Goal: Information Seeking & Learning: Learn about a topic

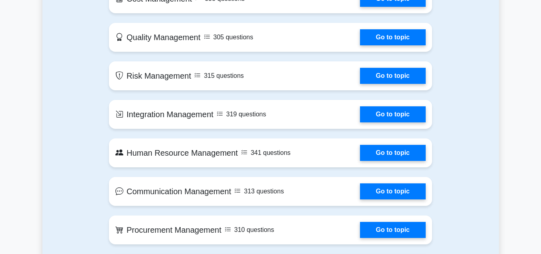
scroll to position [557, 0]
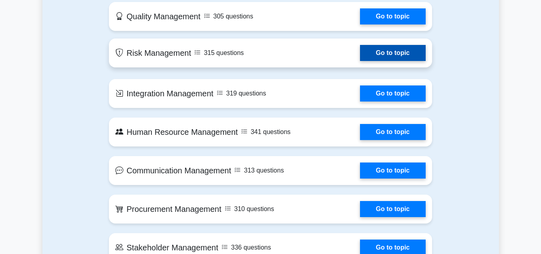
click at [409, 56] on link "Go to topic" at bounding box center [393, 53] width 66 height 16
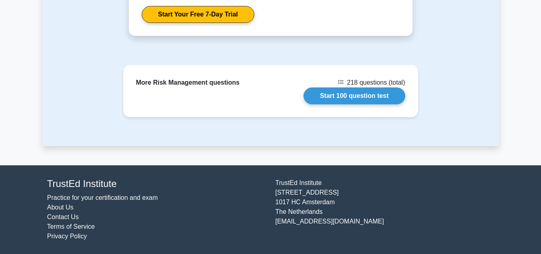
scroll to position [707, 0]
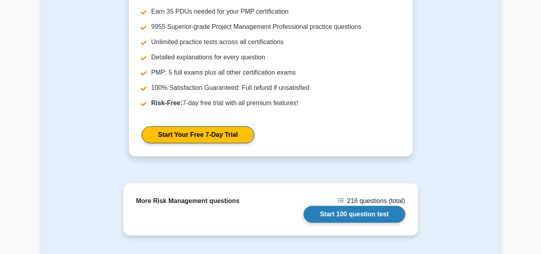
click at [355, 211] on link "Start 100 question test" at bounding box center [355, 213] width 102 height 17
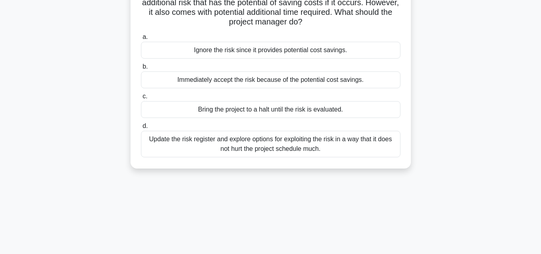
scroll to position [74, 0]
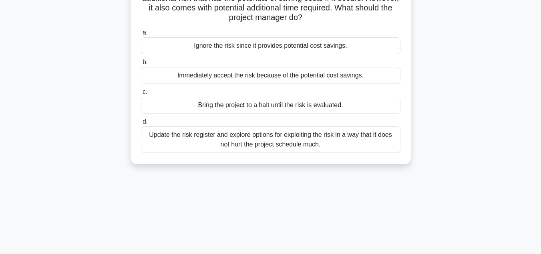
click at [321, 151] on div "Update the risk register and explore options for exploiting the risk in a way t…" at bounding box center [271, 139] width 260 height 26
click at [141, 124] on input "d. Update the risk register and explore options for exploiting the risk in a wa…" at bounding box center [141, 121] width 0 height 5
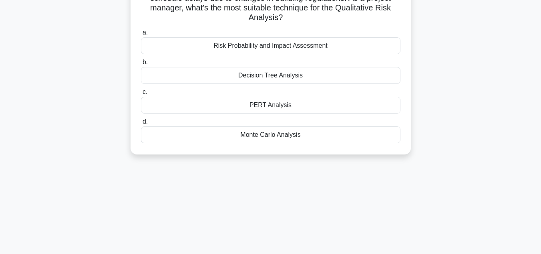
scroll to position [0, 0]
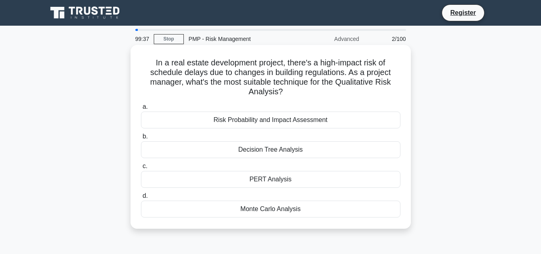
click at [278, 124] on div "Risk Probability and Impact Assessment" at bounding box center [271, 119] width 260 height 17
click at [141, 109] on input "a. Risk Probability and Impact Assessment" at bounding box center [141, 106] width 0 height 5
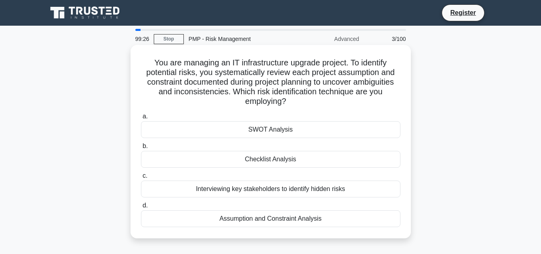
click at [268, 190] on div "Interviewing key stakeholders to identify hidden risks" at bounding box center [271, 188] width 260 height 17
click at [141, 178] on input "c. Interviewing key stakeholders to identify hidden risks" at bounding box center [141, 175] width 0 height 5
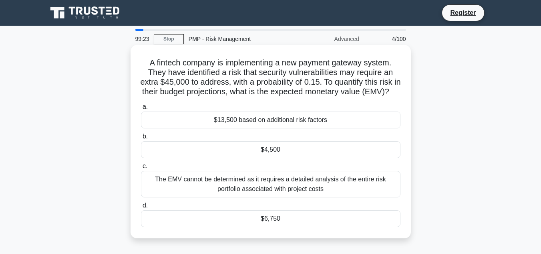
click at [272, 227] on div "$6,750" at bounding box center [271, 218] width 260 height 17
click at [141, 208] on input "d. $6,750" at bounding box center [141, 205] width 0 height 5
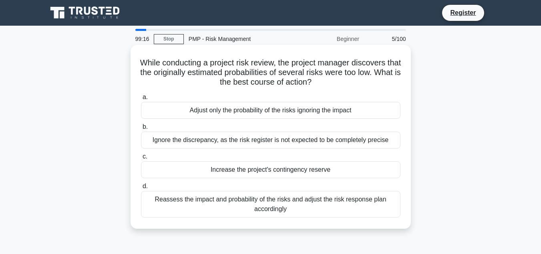
click at [274, 203] on div "Reassess the impact and probability of the risks and adjust the risk response p…" at bounding box center [271, 204] width 260 height 26
click at [141, 189] on input "d. Reassess the impact and probability of the risks and adjust the risk respons…" at bounding box center [141, 185] width 0 height 5
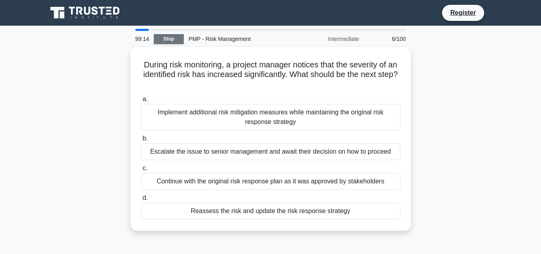
click at [179, 38] on link "Stop" at bounding box center [169, 39] width 30 height 10
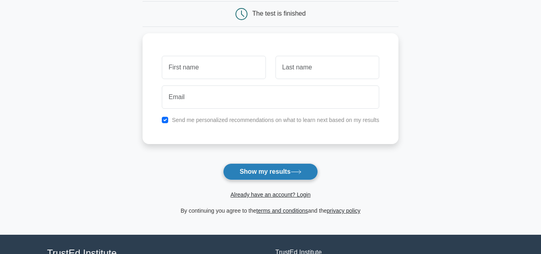
scroll to position [80, 0]
